Goal: Navigation & Orientation: Find specific page/section

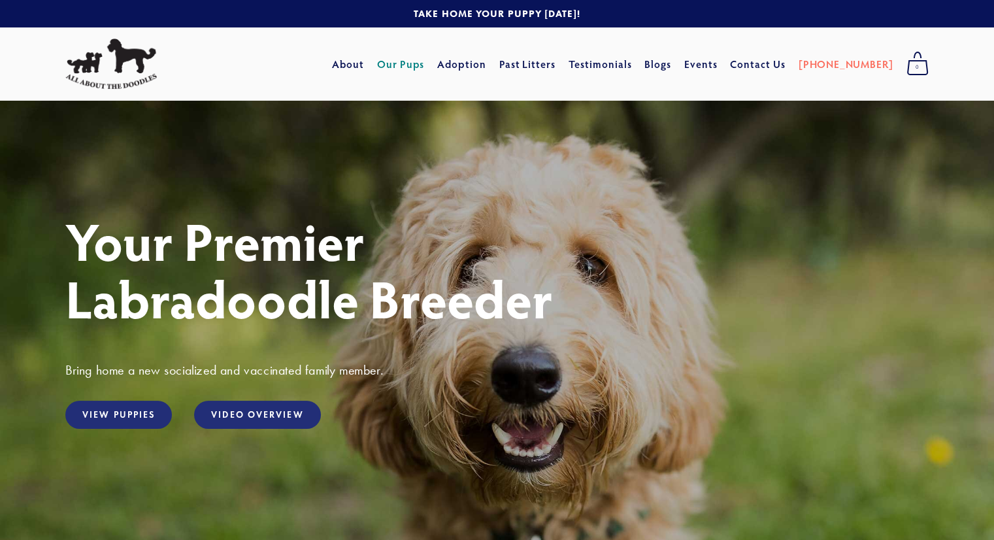
click at [425, 66] on link "Our Pups" at bounding box center [401, 64] width 48 height 24
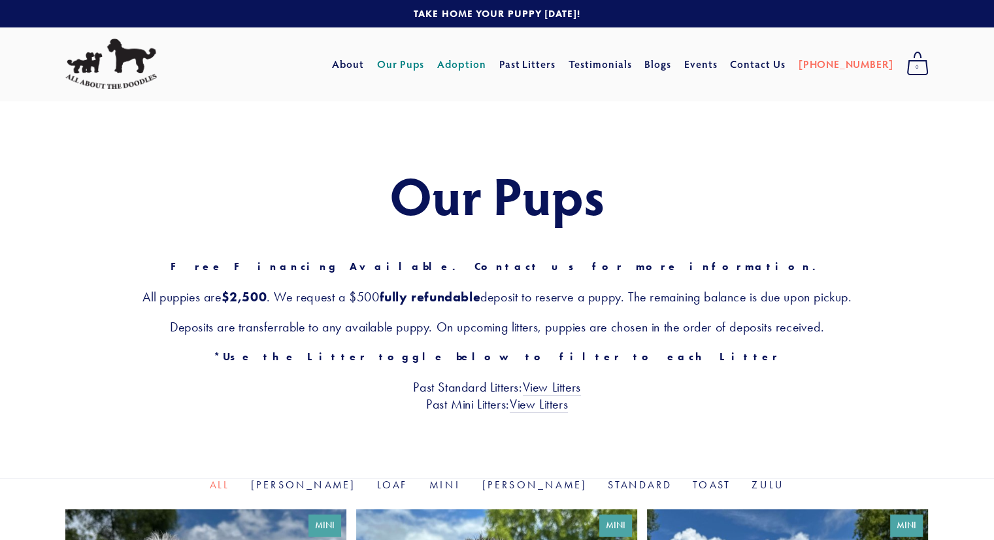
click at [481, 59] on link "Adoption" at bounding box center [461, 64] width 49 height 24
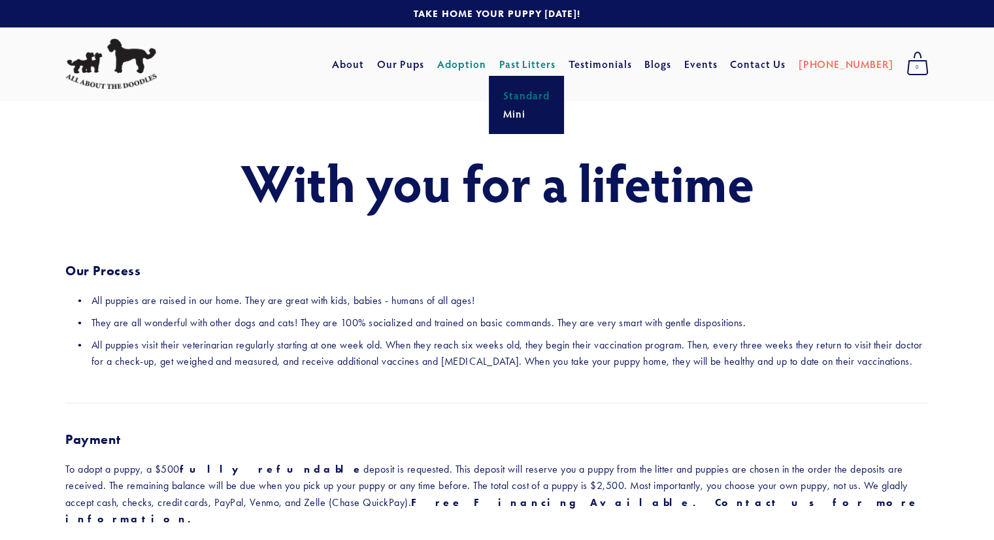
click at [546, 97] on link "Standard" at bounding box center [526, 95] width 54 height 18
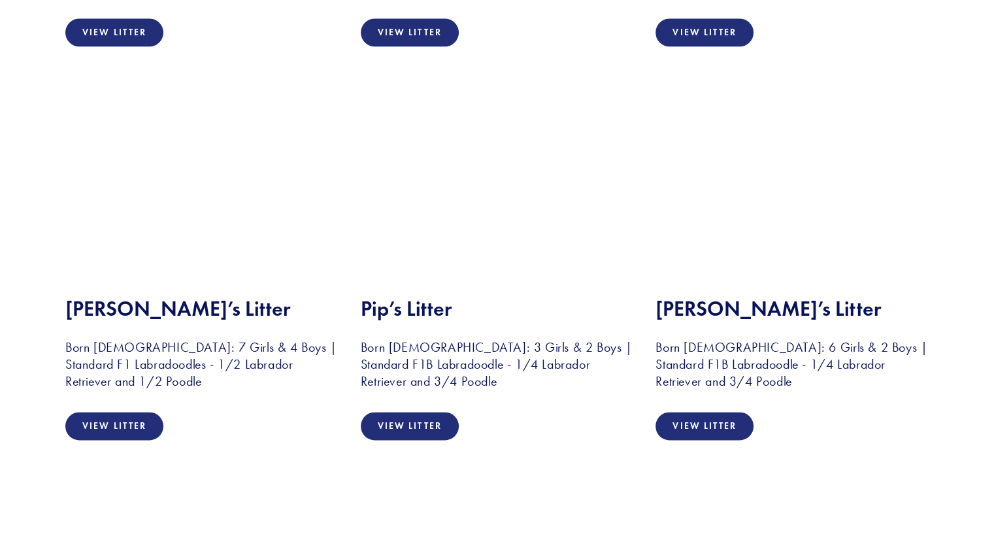
scroll to position [1829, 0]
